Goal: Information Seeking & Learning: Learn about a topic

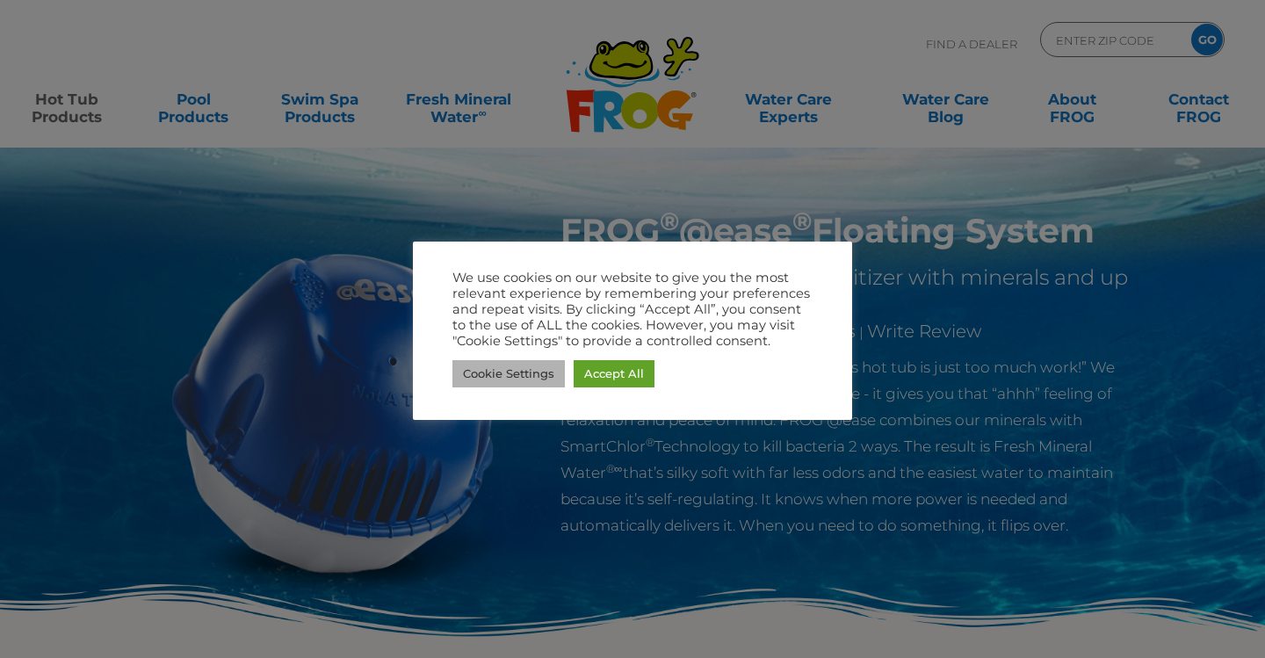
click at [524, 373] on link "Cookie Settings" at bounding box center [508, 373] width 112 height 27
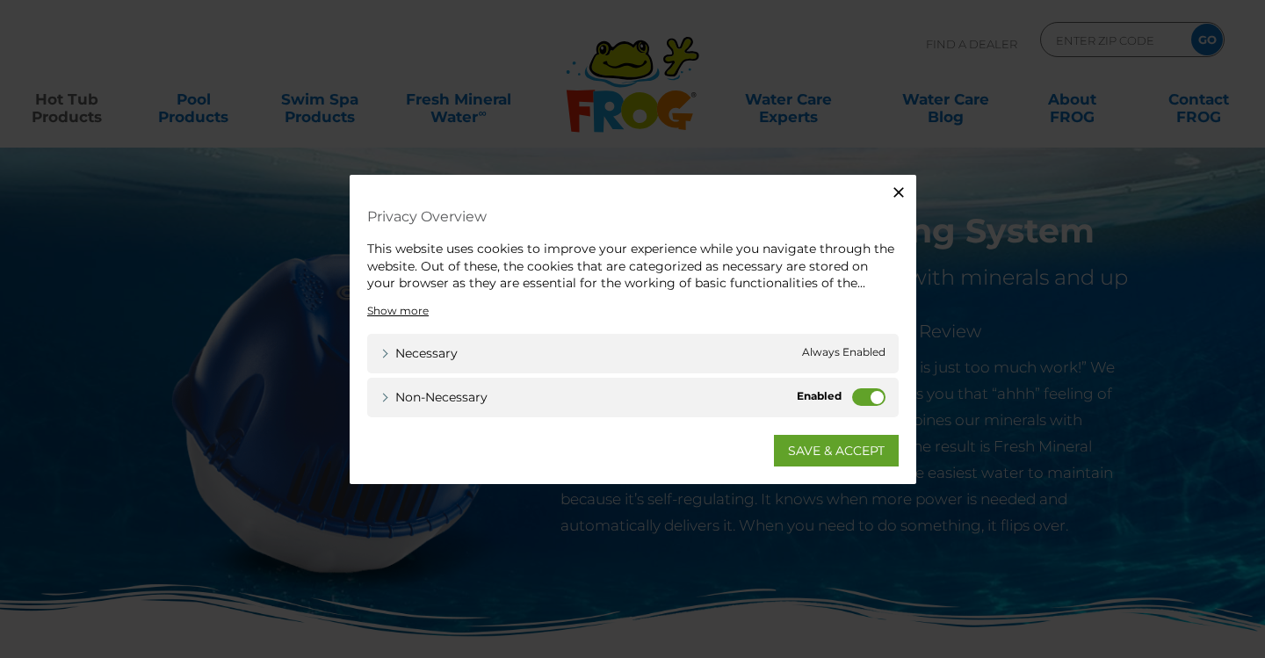
click at [899, 192] on icon "button" at bounding box center [899, 193] width 18 height 18
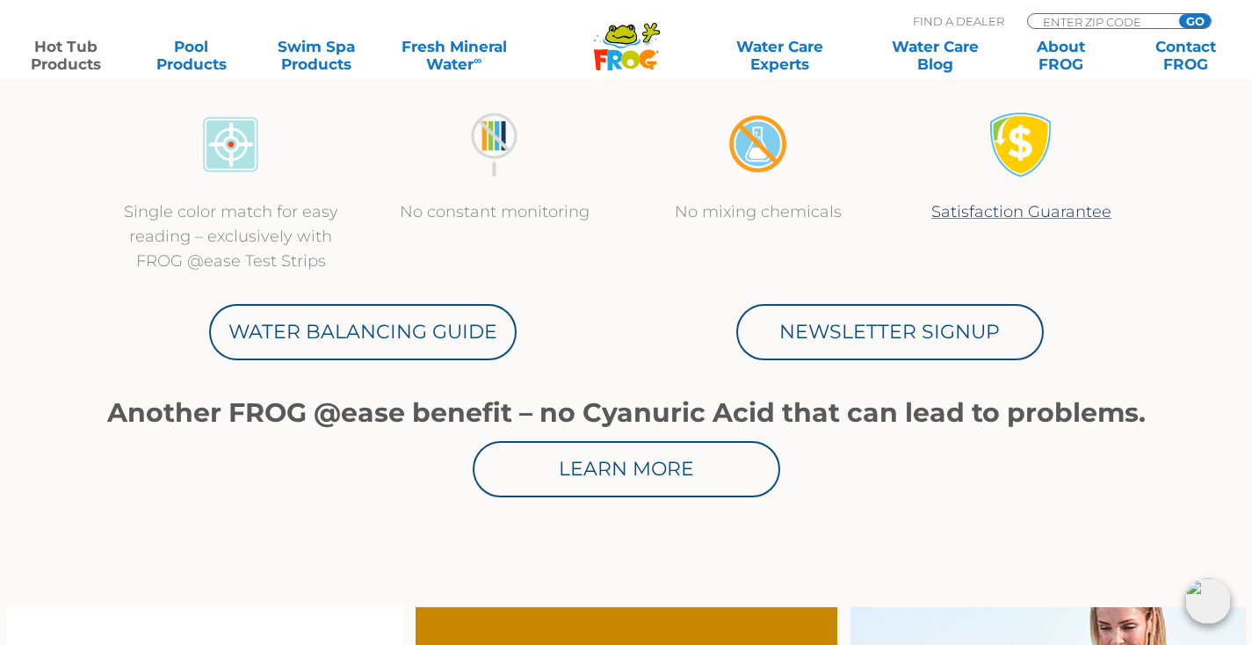
scroll to position [832, 0]
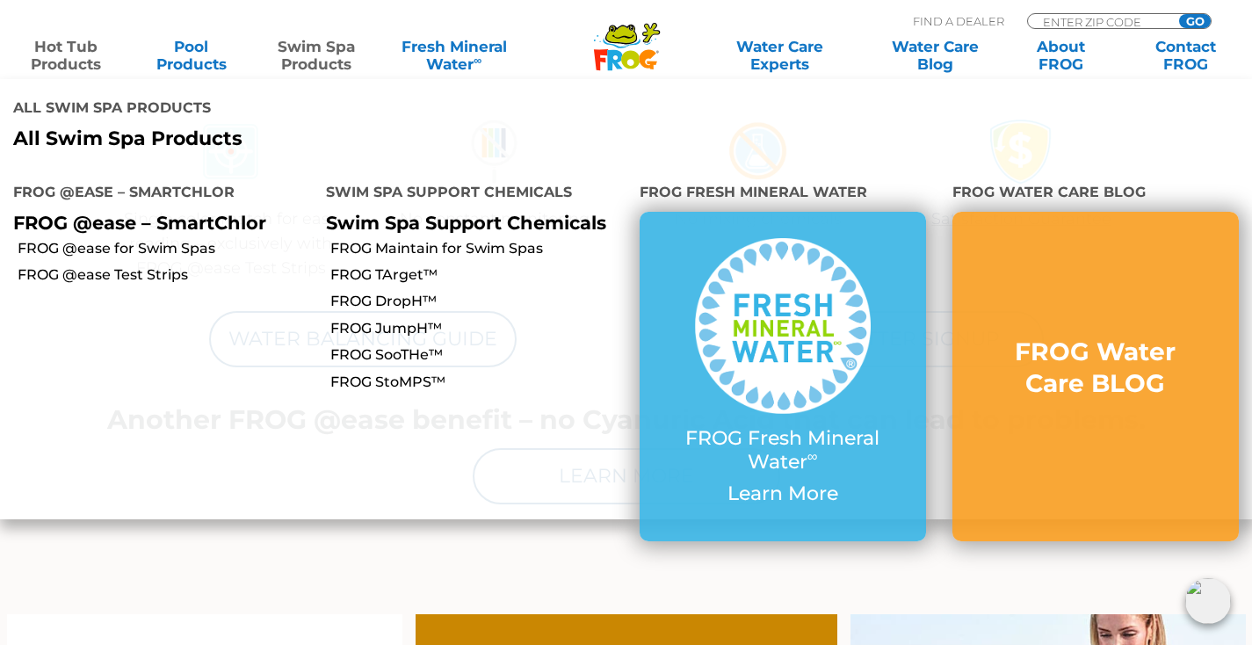
click at [329, 53] on link "Swim Spa Products" at bounding box center [316, 55] width 97 height 35
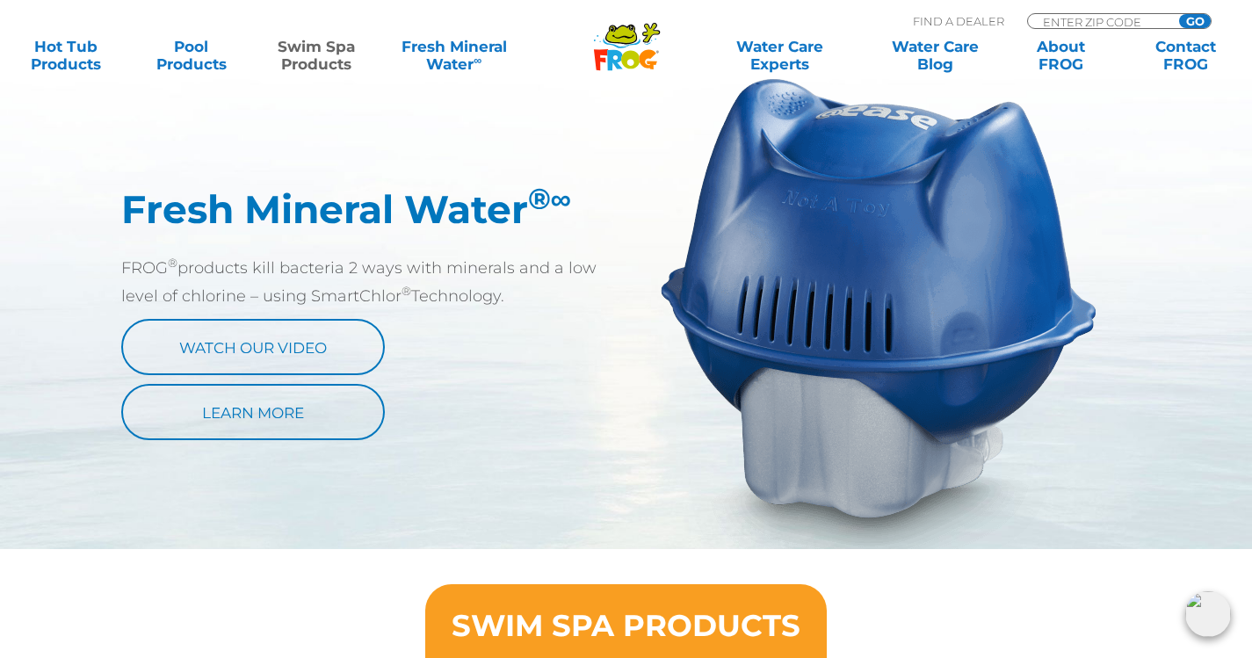
scroll to position [957, 0]
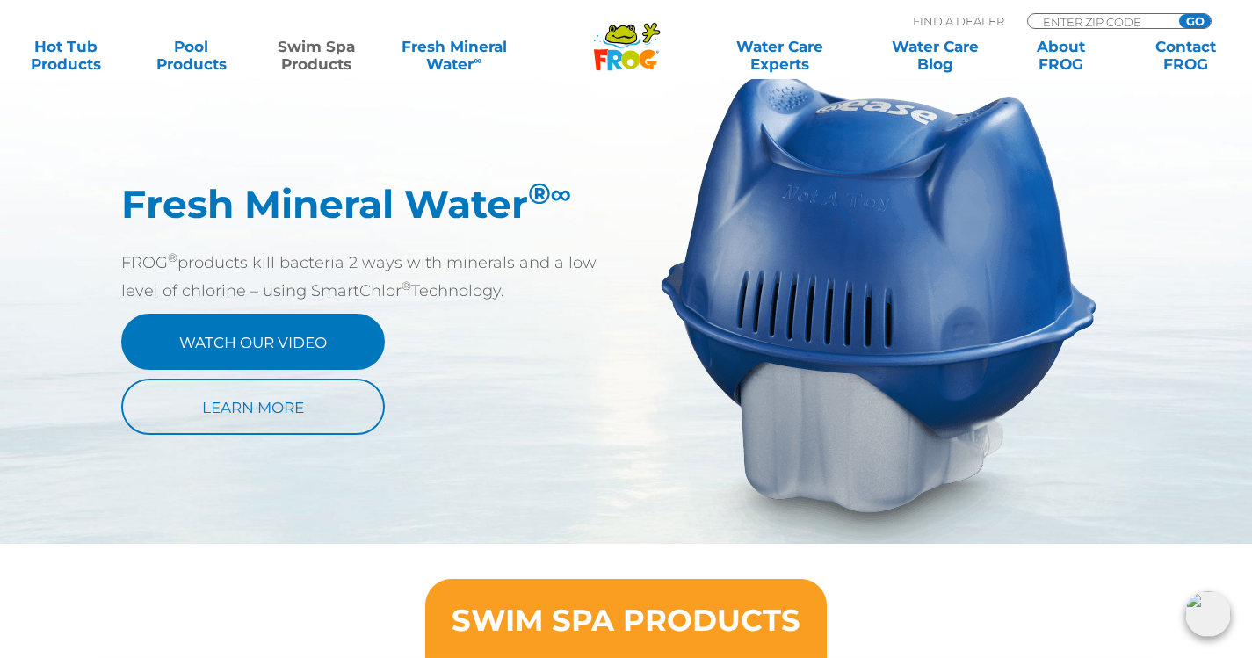
click at [282, 333] on link "Watch Our Video" at bounding box center [253, 342] width 264 height 56
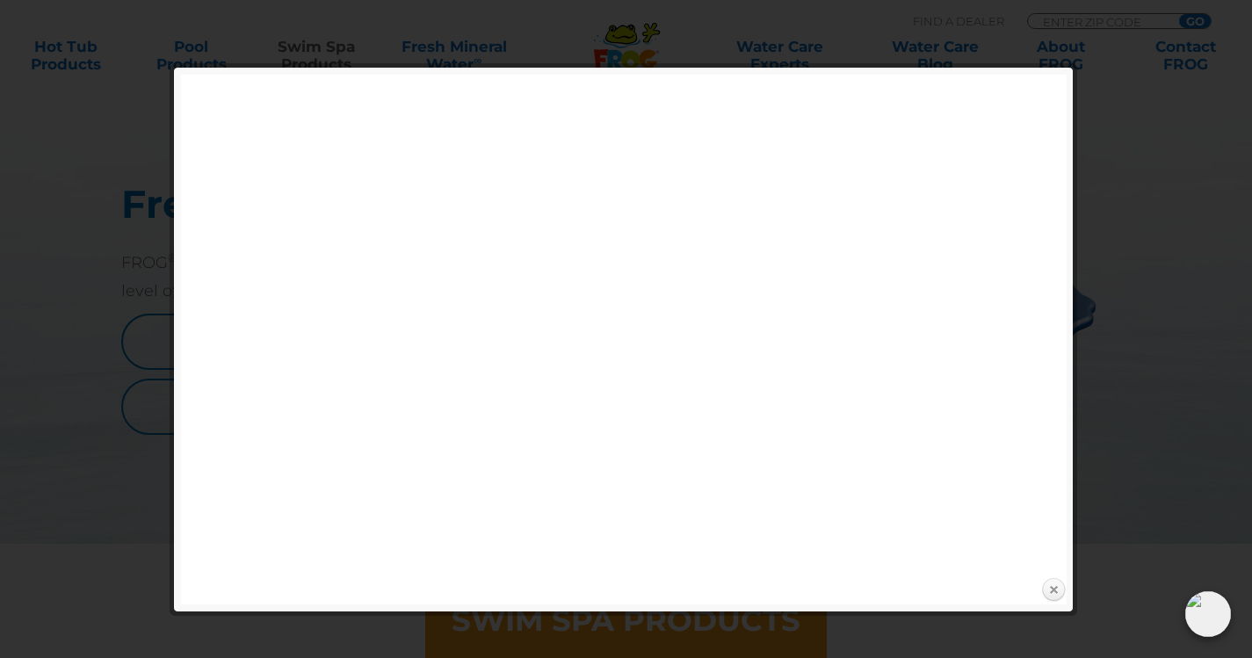
click at [1058, 584] on link "Close" at bounding box center [1053, 590] width 26 height 26
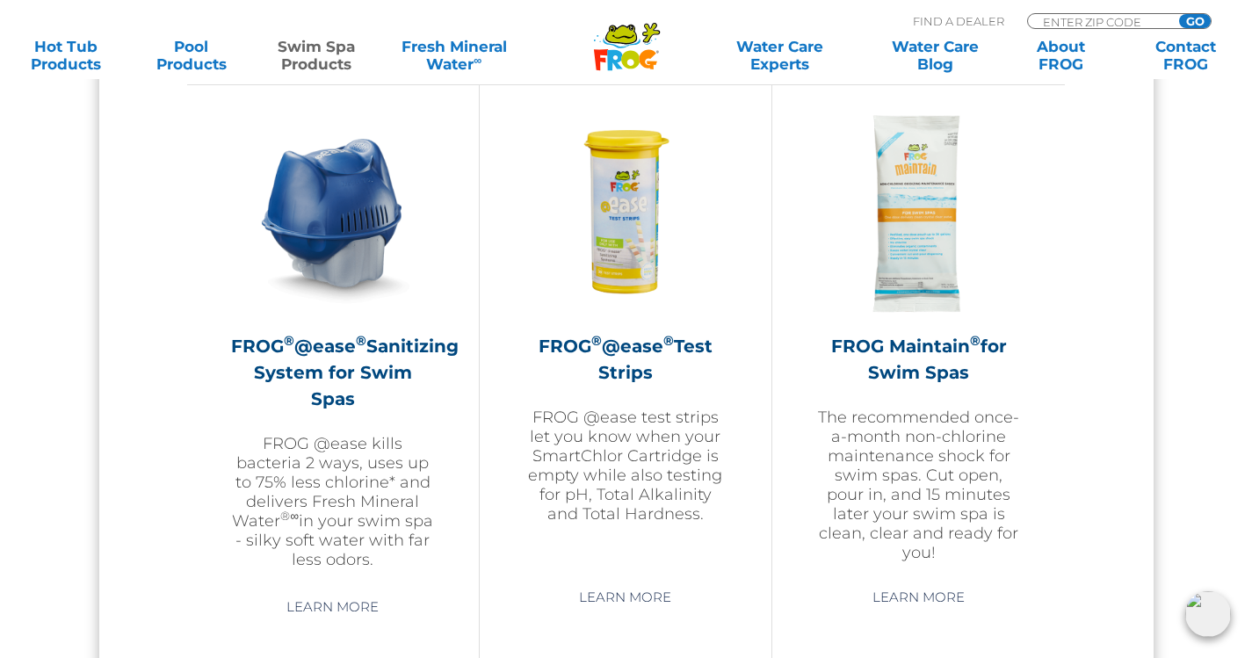
scroll to position [1568, 0]
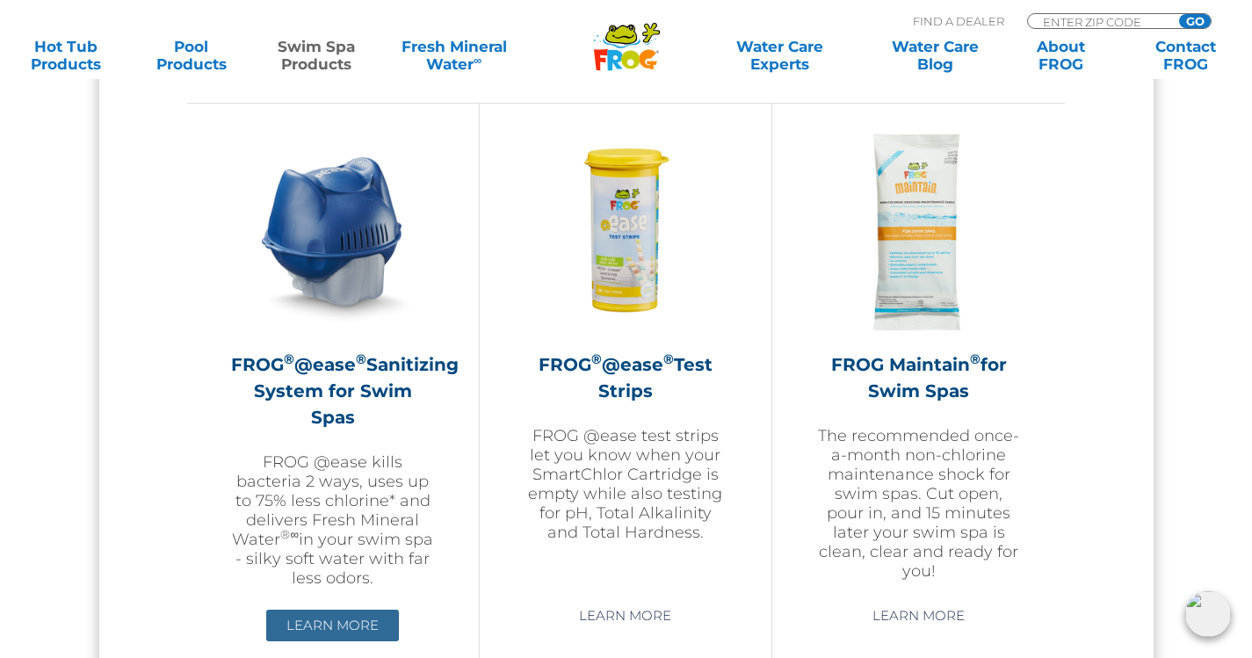
click at [342, 613] on link "Learn More" at bounding box center [332, 626] width 133 height 32
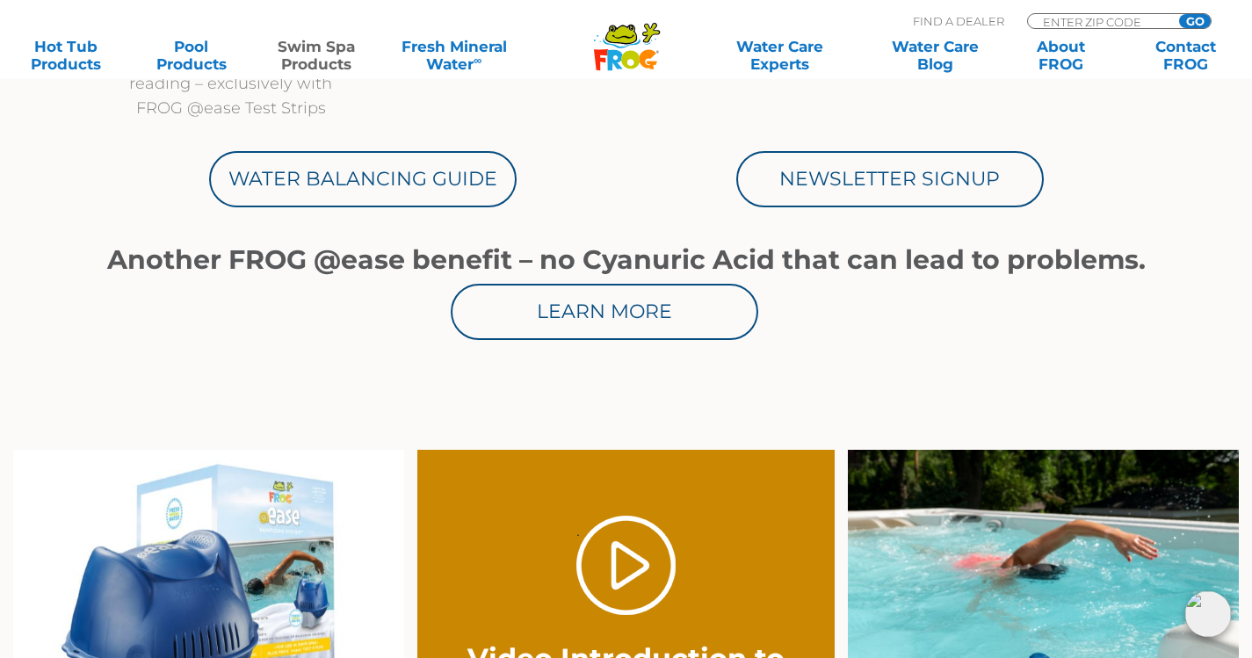
scroll to position [978, 0]
